Goal: Use online tool/utility: Utilize a website feature to perform a specific function

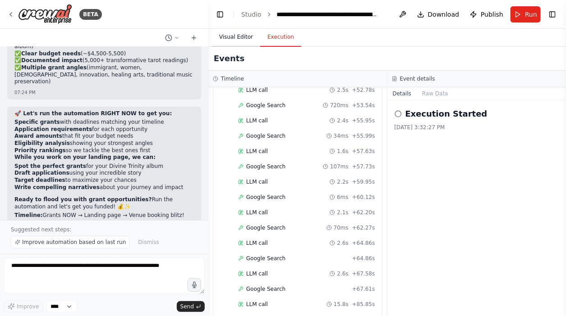
click at [236, 32] on button "Visual Editor" at bounding box center [236, 37] width 48 height 19
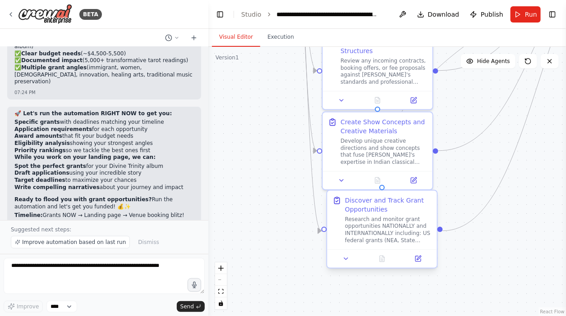
click at [373, 209] on div "Discover and Track Grant Opportunities" at bounding box center [388, 205] width 87 height 18
click at [279, 37] on button "Execution" at bounding box center [280, 37] width 41 height 19
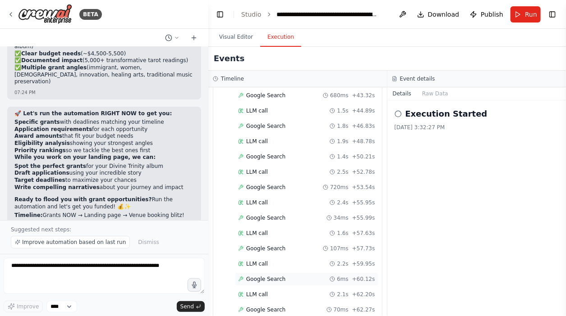
scroll to position [2665, 0]
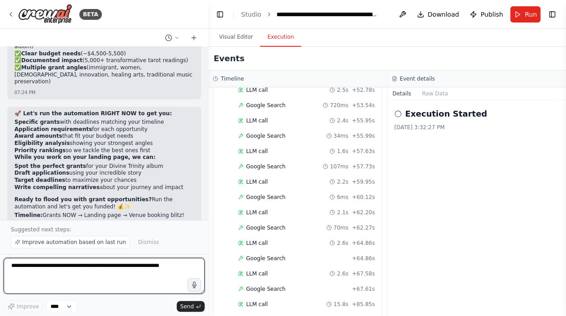
click at [116, 276] on textarea at bounding box center [104, 276] width 201 height 36
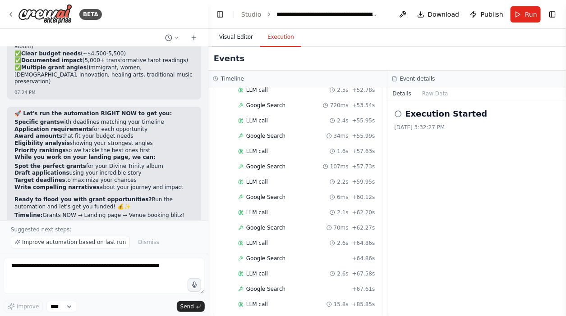
click at [233, 40] on button "Visual Editor" at bounding box center [236, 37] width 48 height 19
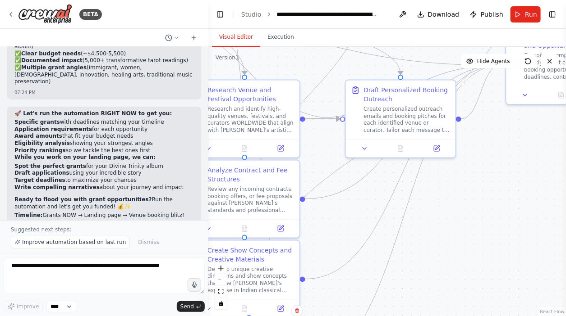
drag, startPoint x: 481, startPoint y: 142, endPoint x: 349, endPoint y: 272, distance: 184.2
click at [349, 272] on div ".deletable-edge-delete-btn { width: 20px; height: 20px; border: 0px solid #ffff…" at bounding box center [386, 182] width 357 height 270
click at [56, 14] on img at bounding box center [45, 14] width 54 height 20
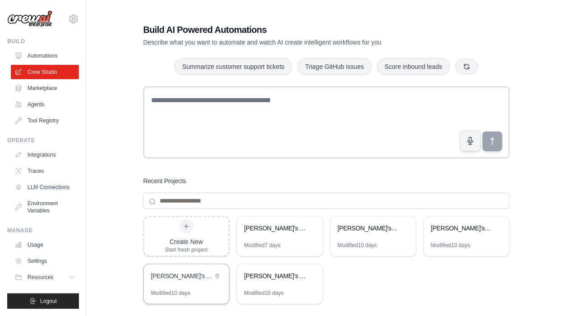
click at [190, 275] on div "[PERSON_NAME]'s AI Crew - Artist Management Automation" at bounding box center [182, 276] width 62 height 9
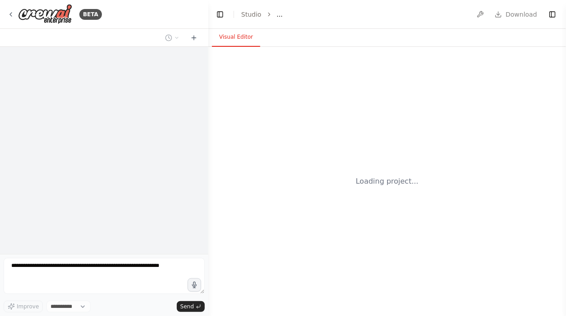
select select "****"
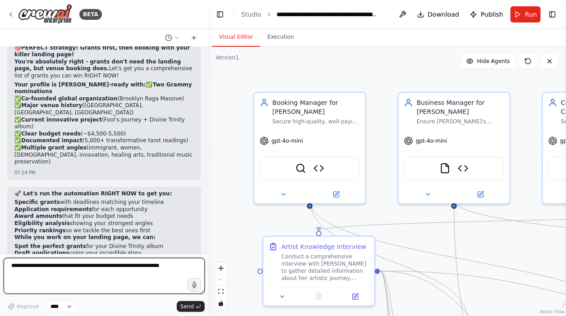
scroll to position [16152, 0]
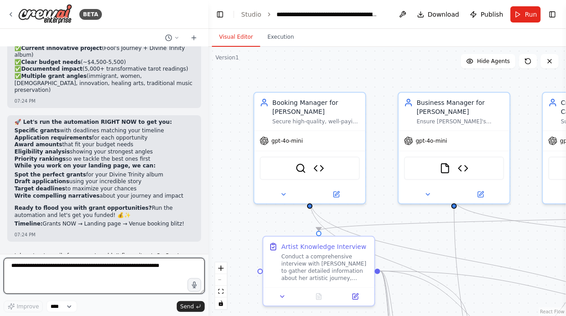
click at [94, 270] on textarea at bounding box center [104, 276] width 201 height 36
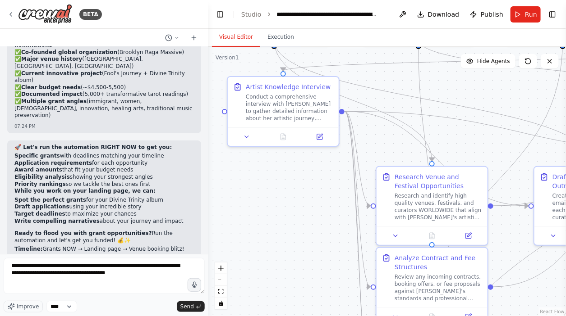
drag, startPoint x: 393, startPoint y: 233, endPoint x: 357, endPoint y: 73, distance: 163.9
click at [357, 73] on div ".deletable-edge-delete-btn { width: 20px; height: 20px; border: 0px solid #ffff…" at bounding box center [386, 182] width 357 height 270
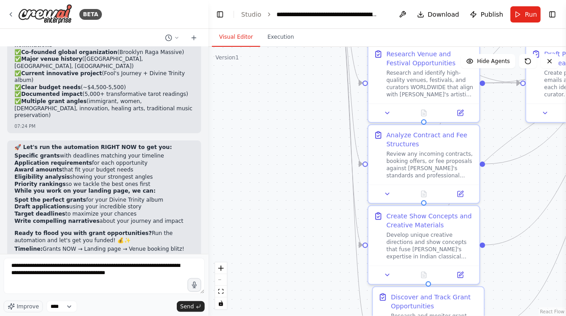
drag, startPoint x: 329, startPoint y: 209, endPoint x: 321, endPoint y: 86, distance: 123.3
click at [321, 86] on div ".deletable-edge-delete-btn { width: 20px; height: 20px; border: 0px solid #ffff…" at bounding box center [386, 182] width 357 height 270
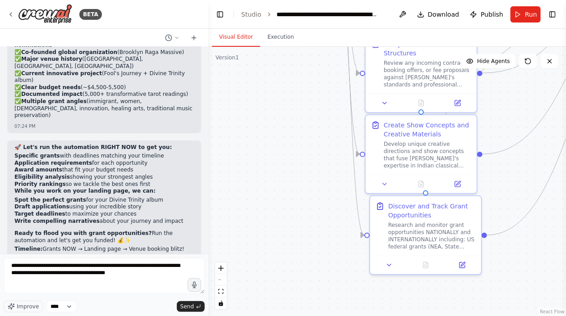
drag, startPoint x: 320, startPoint y: 176, endPoint x: 317, endPoint y: 85, distance: 91.1
click at [317, 85] on div ".deletable-edge-delete-btn { width: 20px; height: 20px; border: 0px solid #ffff…" at bounding box center [386, 182] width 357 height 270
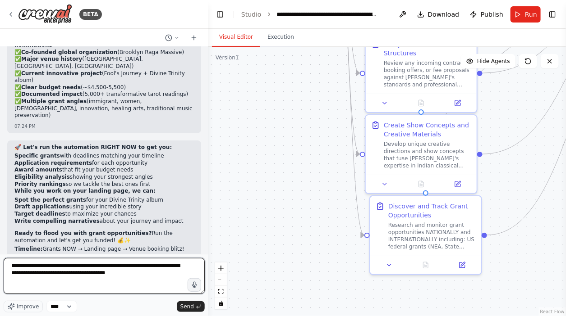
click at [156, 275] on textarea "**********" at bounding box center [104, 276] width 201 height 36
type textarea "**********"
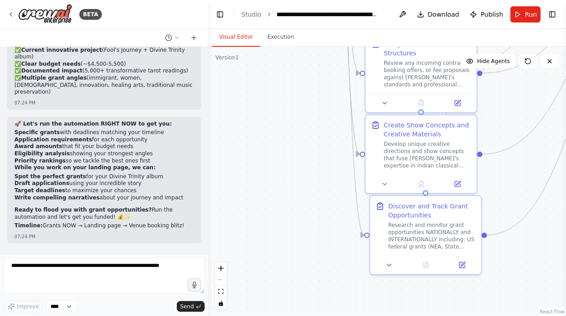
scroll to position [16222, 0]
